Goal: Use online tool/utility: Utilize a website feature to perform a specific function

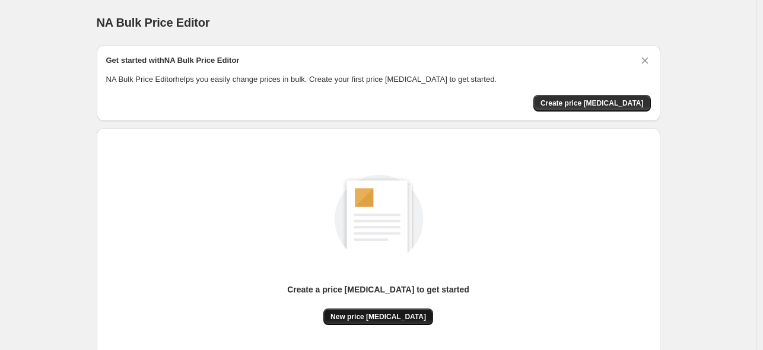
click at [377, 315] on span "New price change job" at bounding box center [377, 316] width 95 height 9
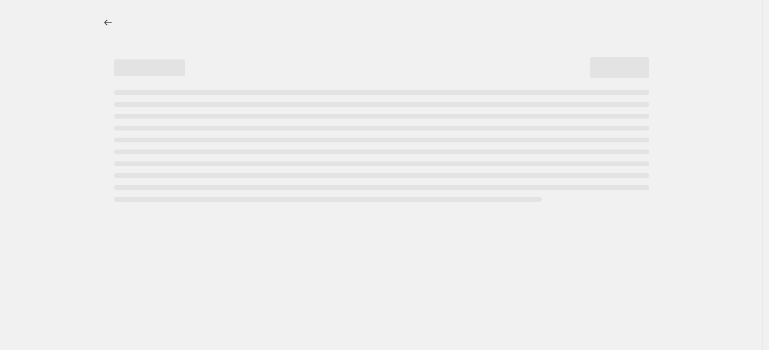
select select "percentage"
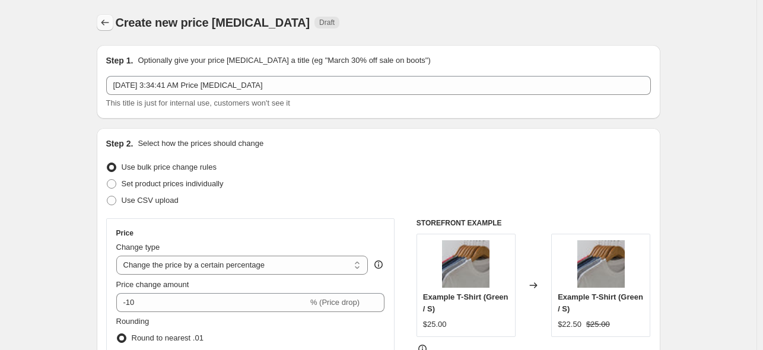
click at [108, 17] on icon "Price change jobs" at bounding box center [105, 23] width 12 height 12
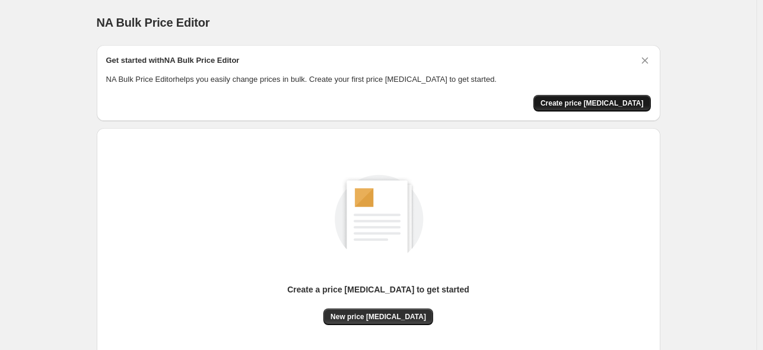
click at [626, 101] on span "Create price change job" at bounding box center [591, 102] width 103 height 9
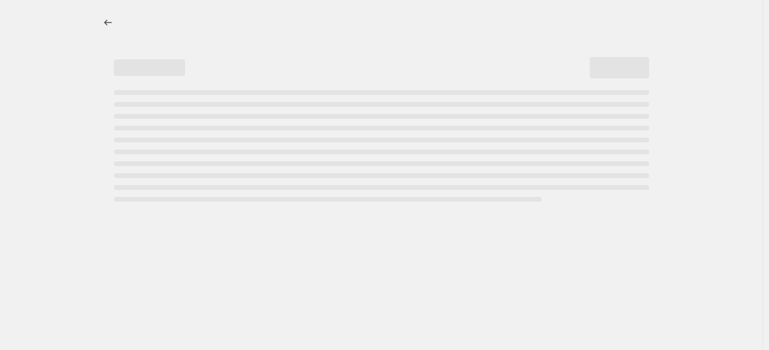
select select "percentage"
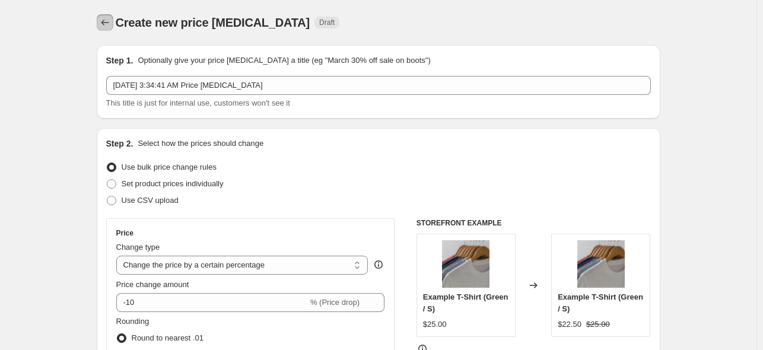
click at [110, 24] on icon "Price change jobs" at bounding box center [105, 23] width 12 height 12
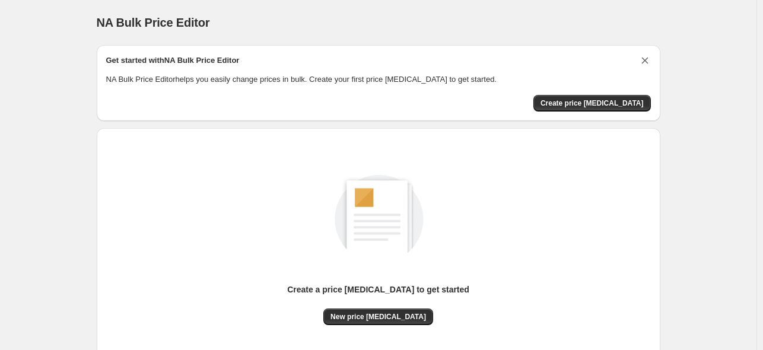
click at [651, 59] on icon "Dismiss card" at bounding box center [645, 61] width 12 height 12
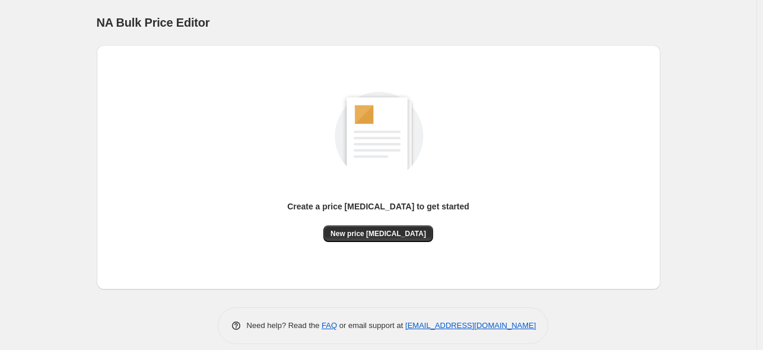
scroll to position [11, 0]
